Goal: Check status: Check status

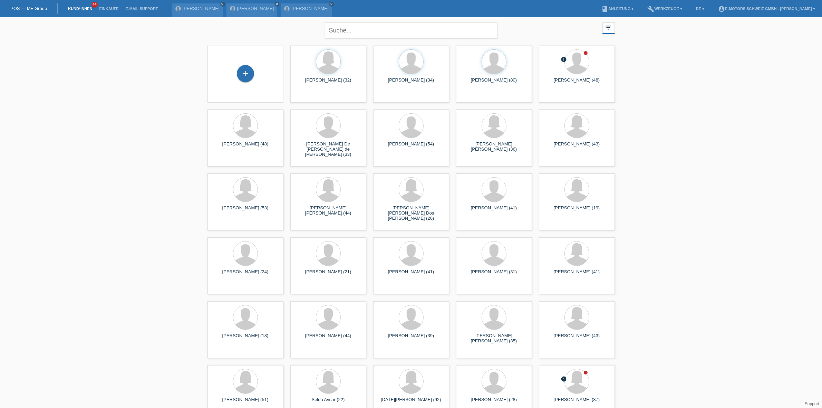
click at [82, 6] on li "Kund*innen 44" at bounding box center [80, 9] width 31 height 18
click at [114, 12] on li "Einkäufe" at bounding box center [109, 9] width 26 height 18
click at [110, 11] on li "Einkäufe" at bounding box center [109, 9] width 26 height 18
click at [111, 9] on link "Einkäufe" at bounding box center [109, 9] width 26 height 4
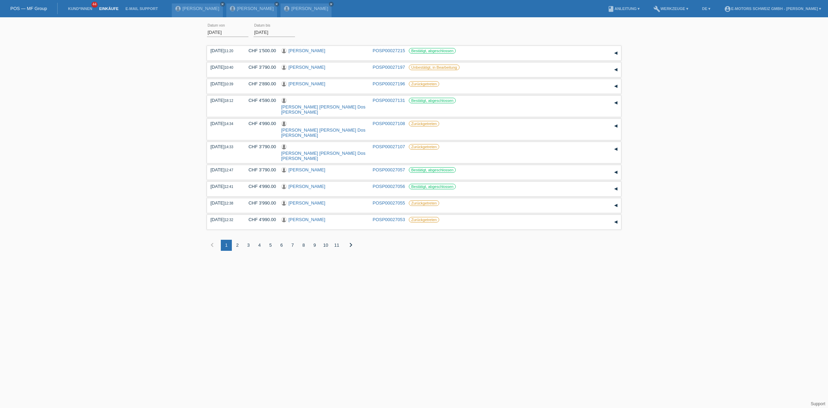
click at [79, 8] on link "Kund*innen" at bounding box center [80, 9] width 31 height 4
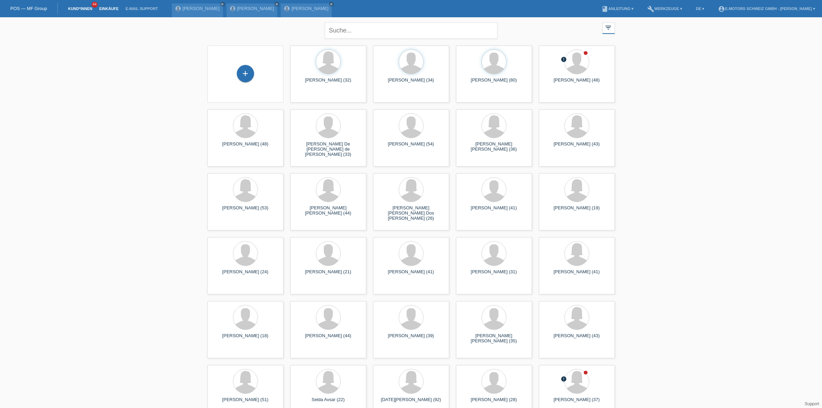
click at [111, 7] on link "Einkäufe" at bounding box center [109, 9] width 26 height 4
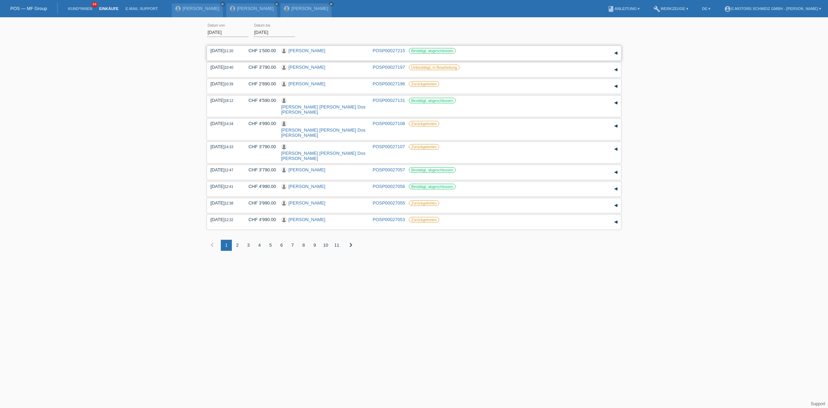
click at [294, 49] on link "[PERSON_NAME]" at bounding box center [307, 50] width 37 height 5
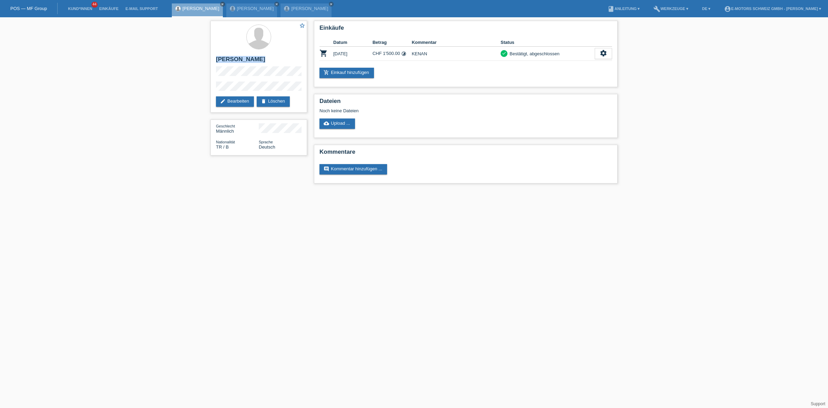
click at [210, 57] on div "star_border Sait Yilmaz edit Bearbeiten delete Löschen Geschlecht Männlich Nati…" at bounding box center [259, 89] width 104 height 145
drag, startPoint x: 211, startPoint y: 78, endPoint x: 263, endPoint y: 93, distance: 54.4
click at [263, 93] on div "star_border Sait Yilmaz edit Bearbeiten delete Löschen" at bounding box center [259, 67] width 97 height 92
click at [107, 11] on li "Einkäufe" at bounding box center [109, 9] width 26 height 18
click at [110, 9] on link "Einkäufe" at bounding box center [109, 9] width 26 height 4
